Goal: Task Accomplishment & Management: Use online tool/utility

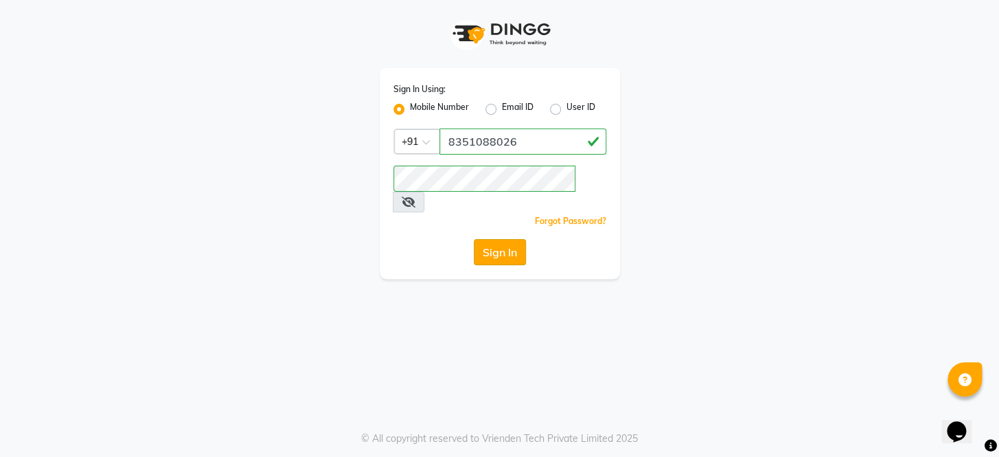
drag, startPoint x: 0, startPoint y: 0, endPoint x: 498, endPoint y: 233, distance: 549.8
click at [498, 239] on button "Sign In" at bounding box center [500, 252] width 52 height 26
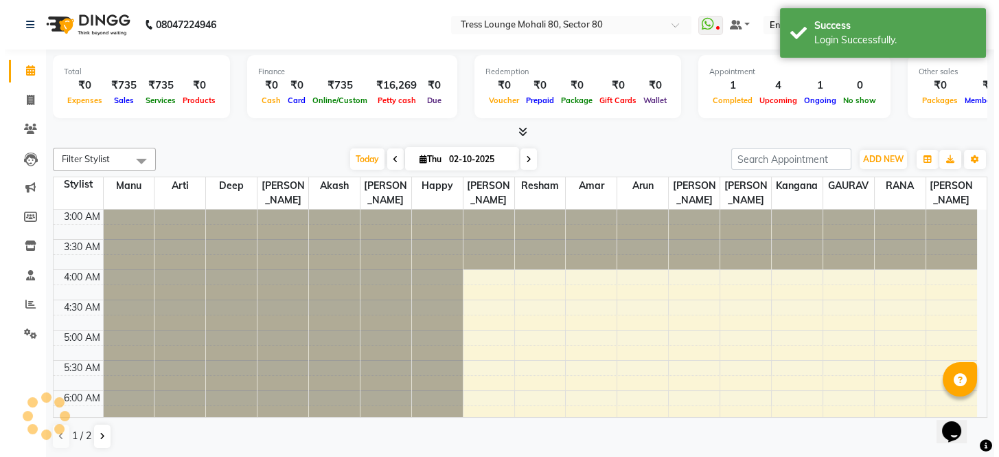
scroll to position [181, 0]
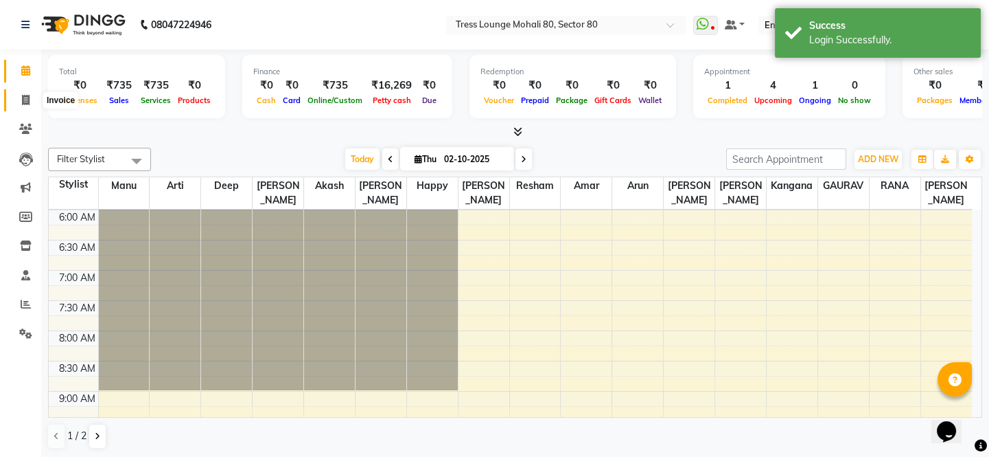
click at [20, 98] on span at bounding box center [26, 101] width 24 height 16
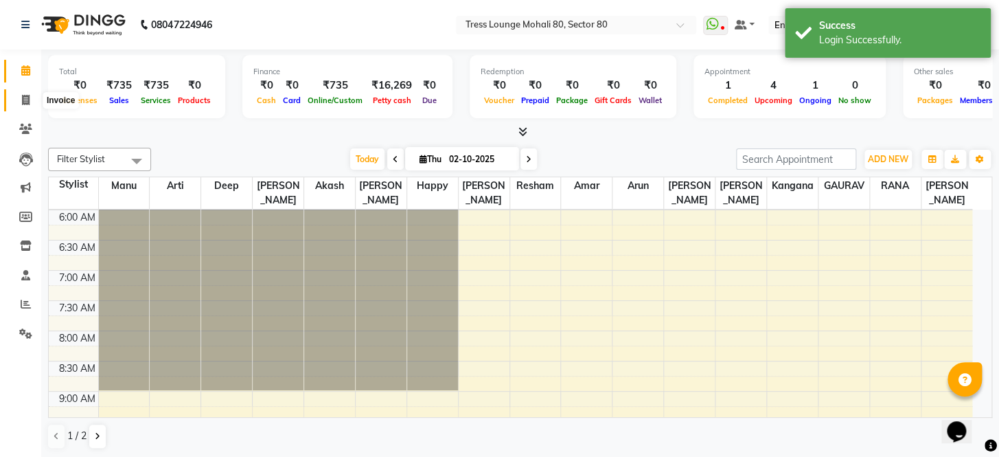
select select "4973"
select select "service"
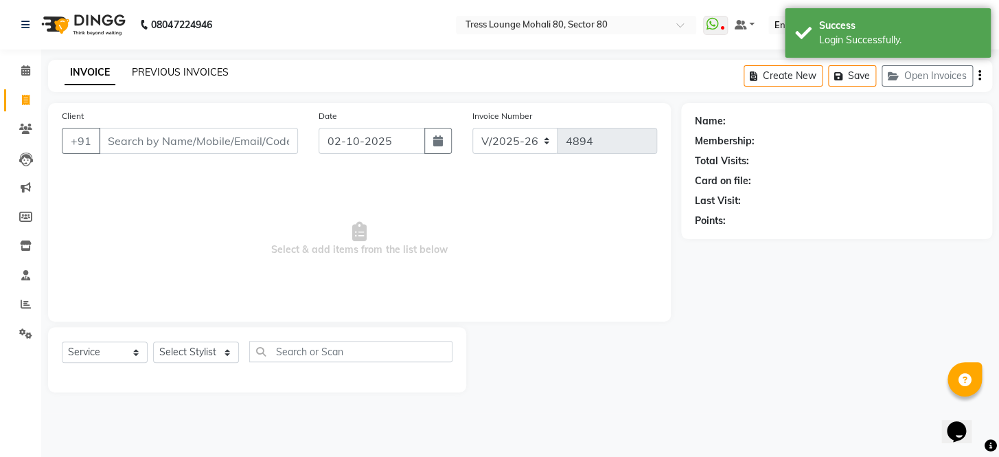
click at [167, 72] on link "PREVIOUS INVOICES" at bounding box center [180, 72] width 97 height 12
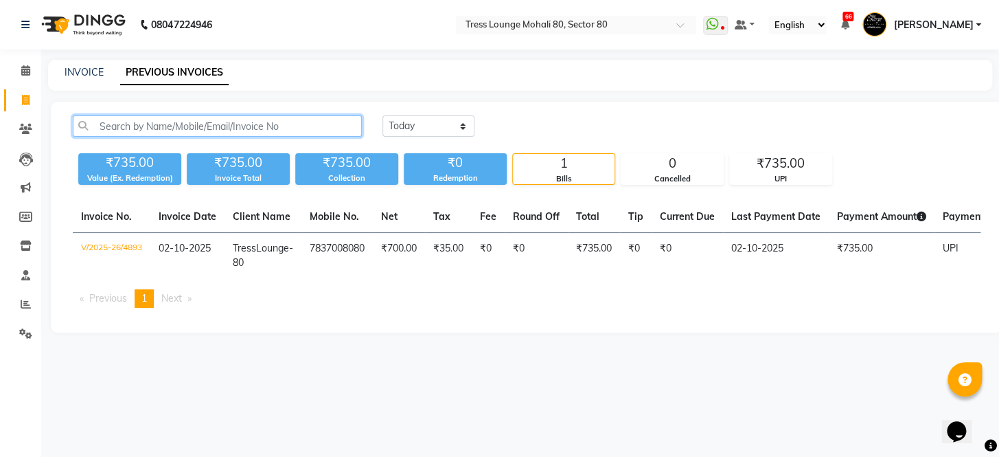
click at [161, 126] on input "text" at bounding box center [217, 125] width 289 height 21
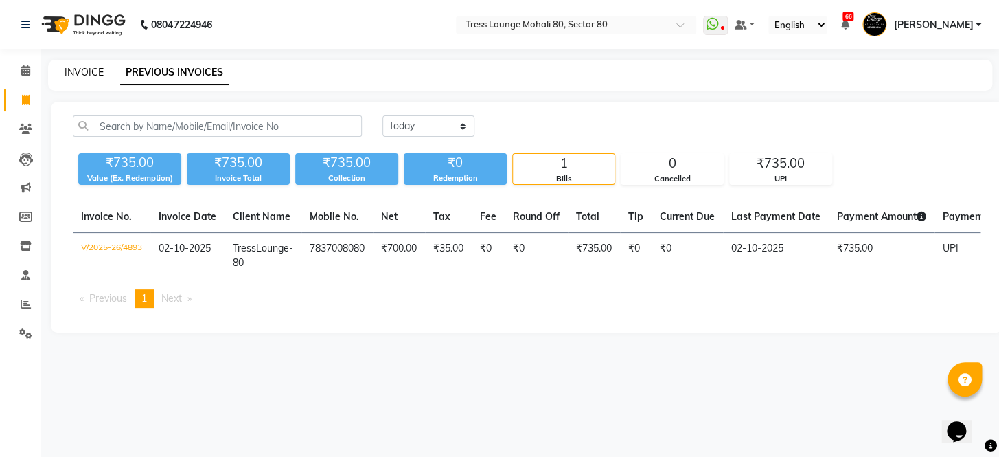
click at [87, 73] on link "INVOICE" at bounding box center [84, 72] width 39 height 12
select select "service"
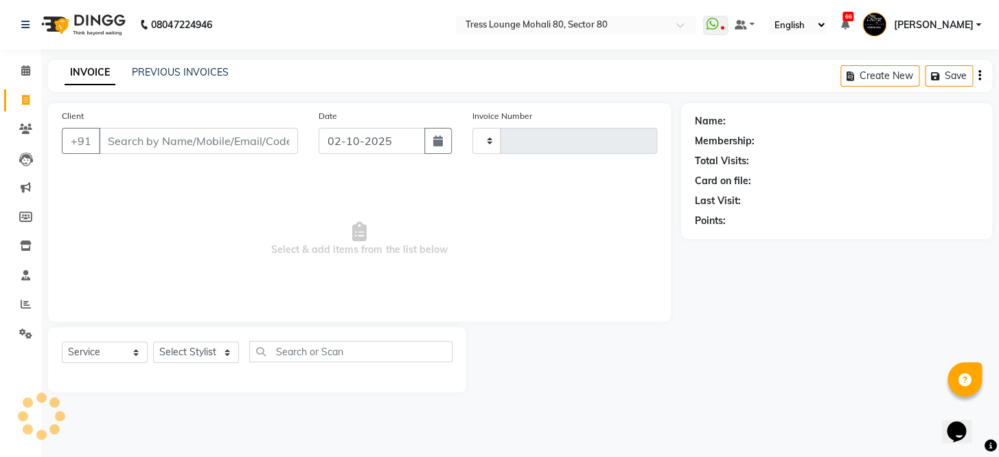
type input "4894"
select select "4973"
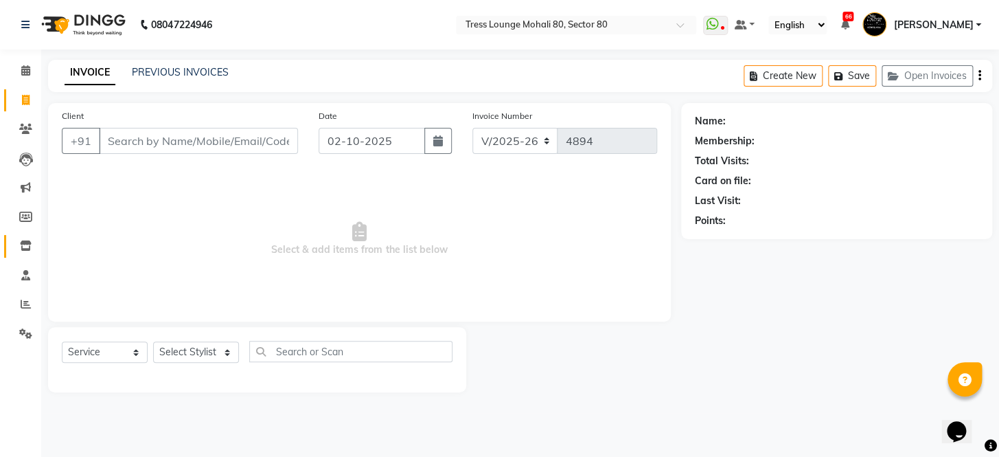
click at [27, 256] on link "Inventory" at bounding box center [20, 246] width 33 height 23
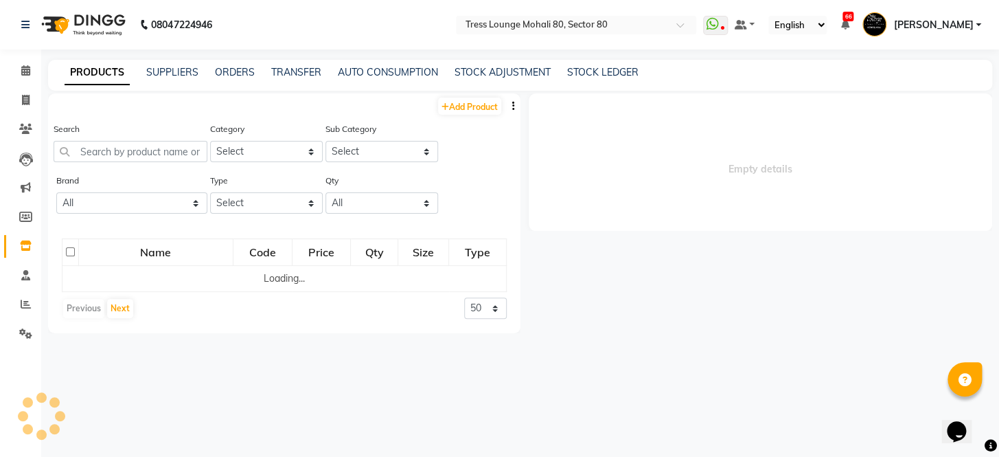
select select
